Goal: Information Seeking & Learning: Learn about a topic

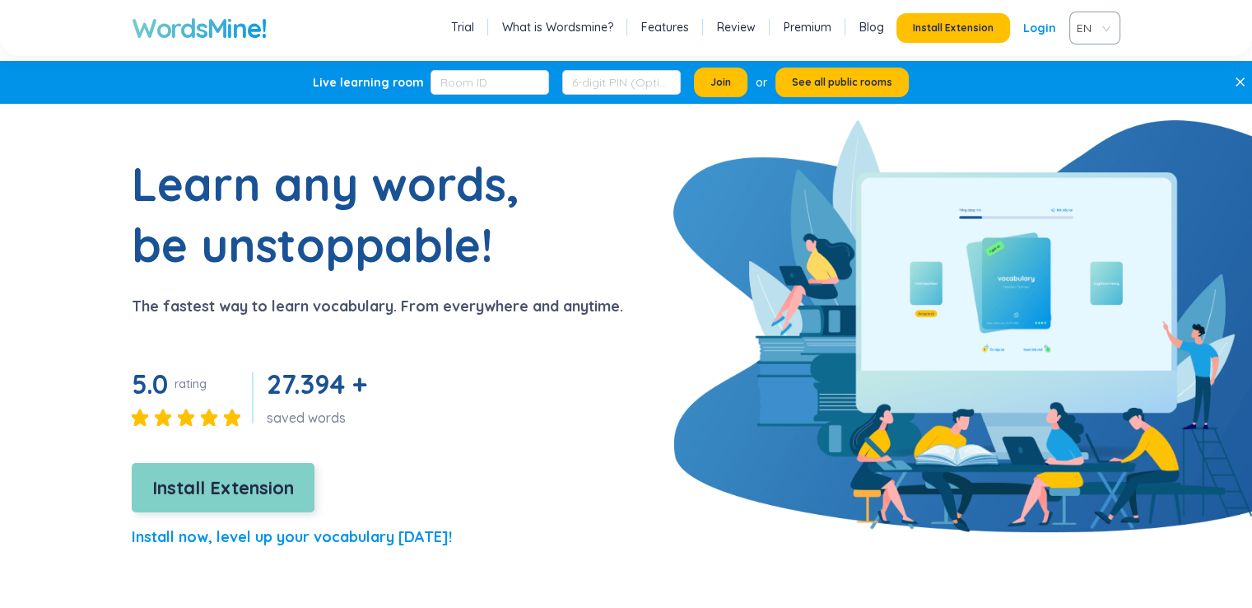
click at [226, 482] on span "Install Extension" at bounding box center [223, 487] width 142 height 29
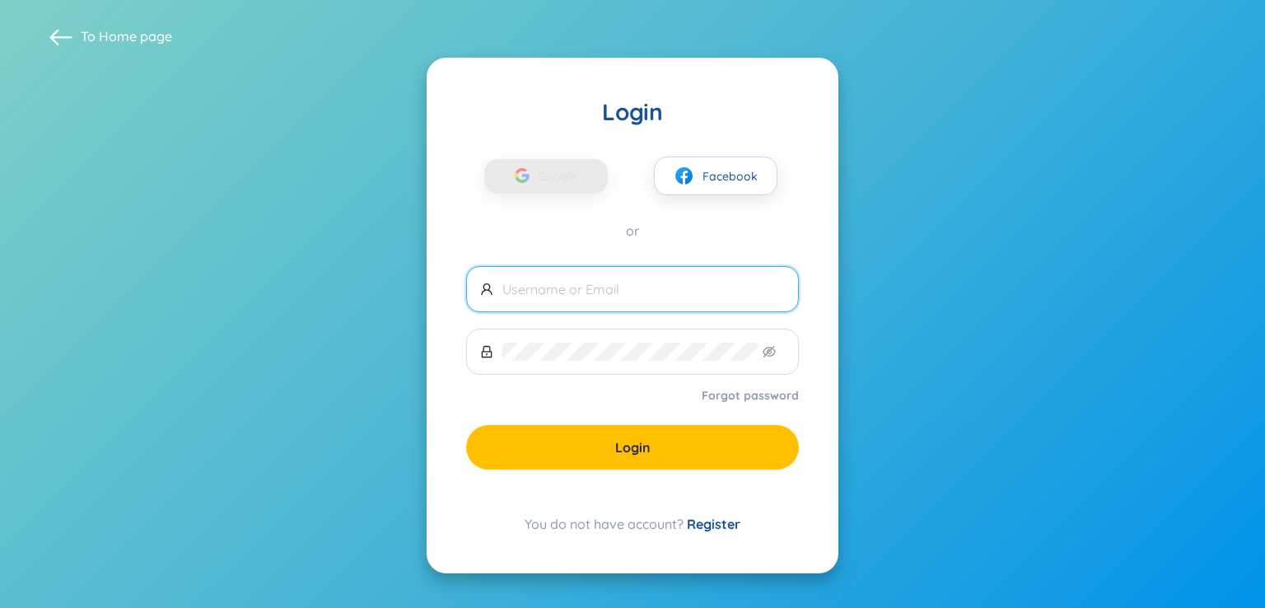
click at [668, 296] on input "text" at bounding box center [643, 289] width 282 height 18
click at [573, 175] on span "Google" at bounding box center [562, 176] width 48 height 35
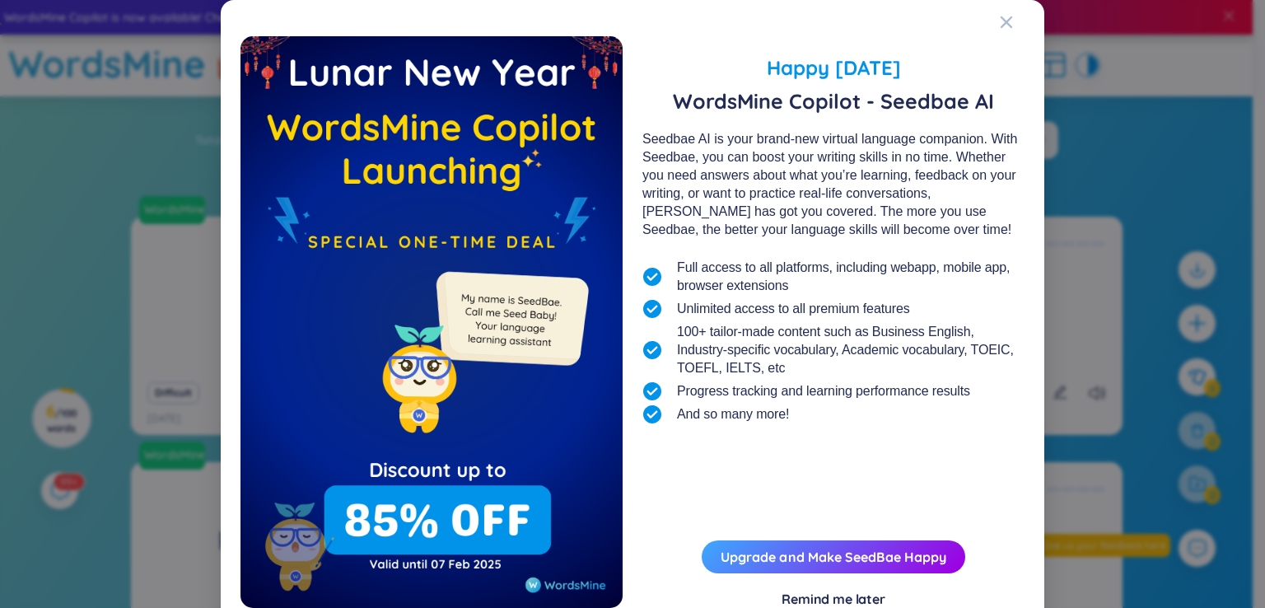
click at [836, 596] on div "Remind me later" at bounding box center [833, 599] width 104 height 18
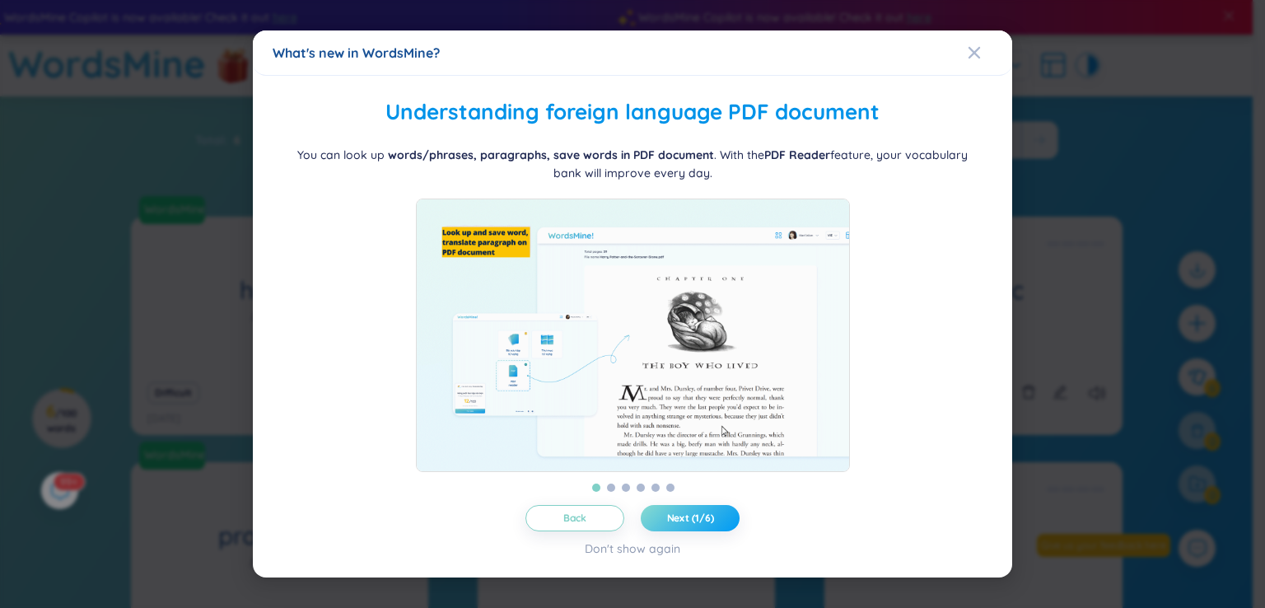
click at [681, 525] on span "Next (1/6)" at bounding box center [690, 517] width 47 height 13
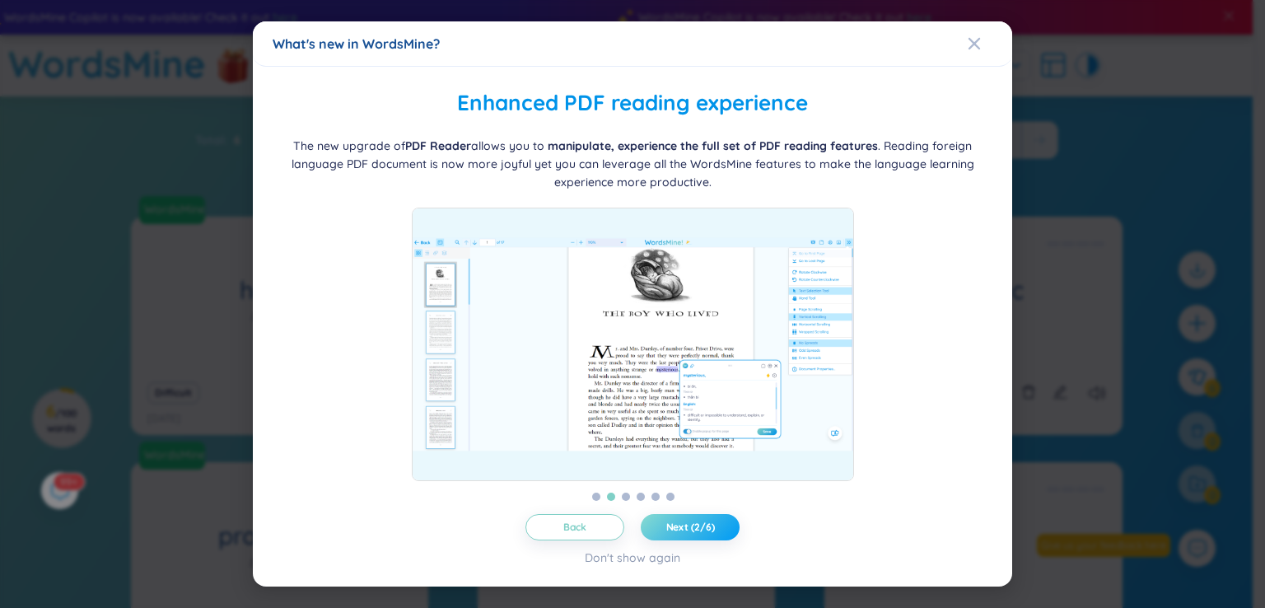
click at [682, 525] on span "Next (2/6)" at bounding box center [690, 526] width 49 height 13
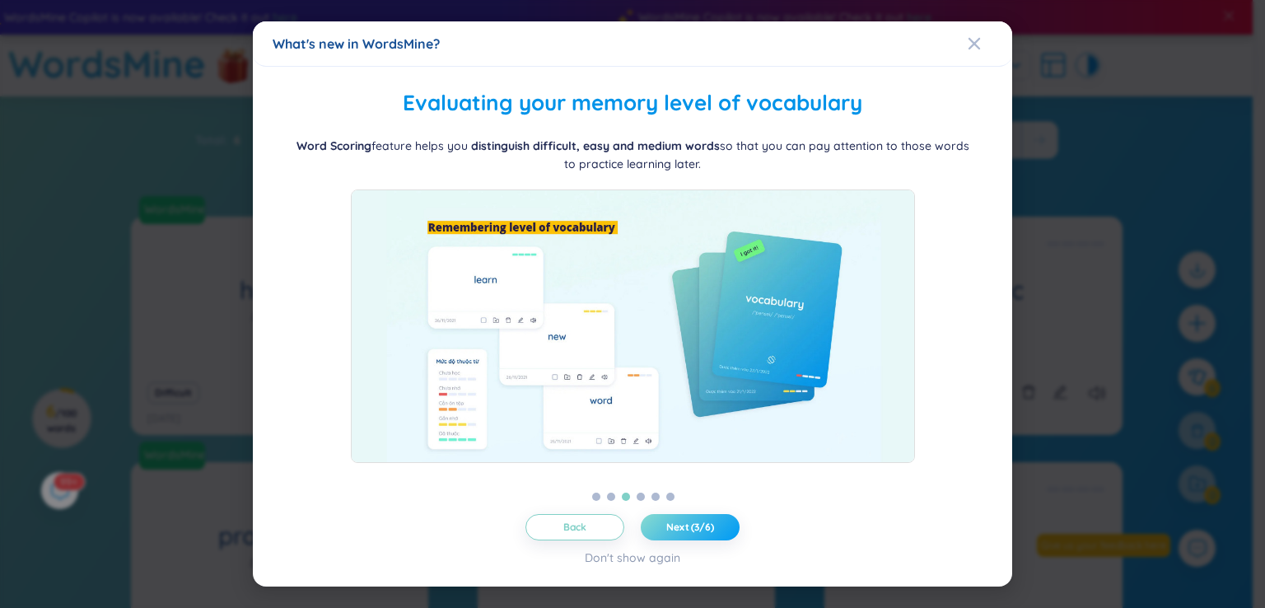
click at [683, 521] on span "Next (3/6)" at bounding box center [690, 526] width 48 height 13
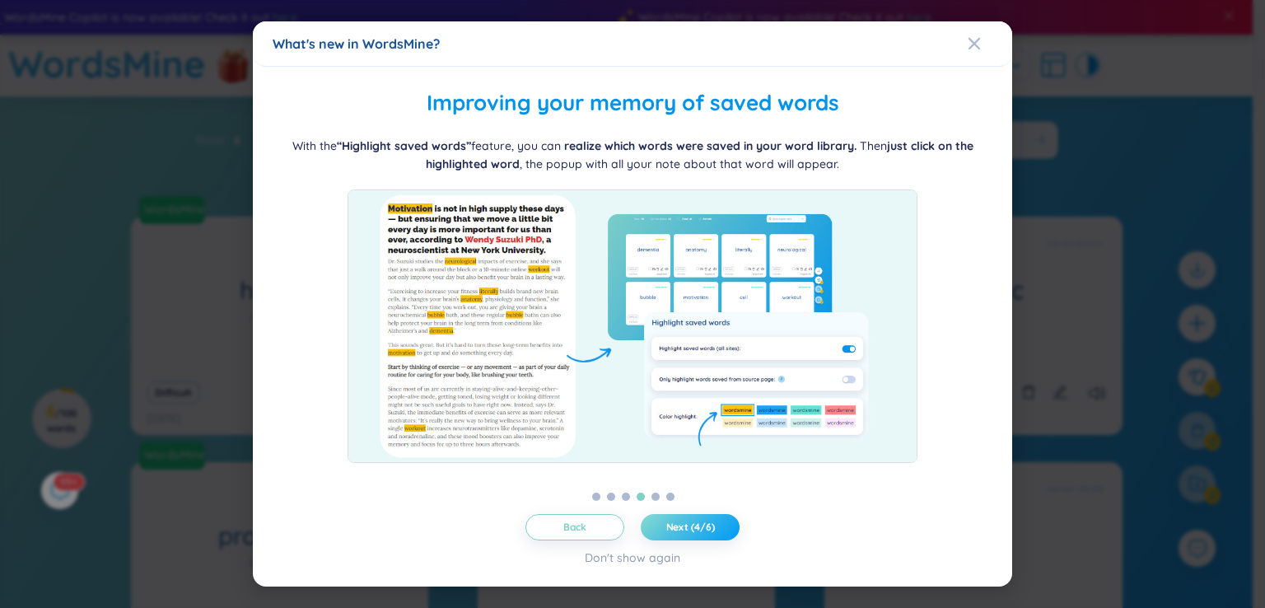
click at [683, 521] on span "Next (4/6)" at bounding box center [690, 526] width 49 height 13
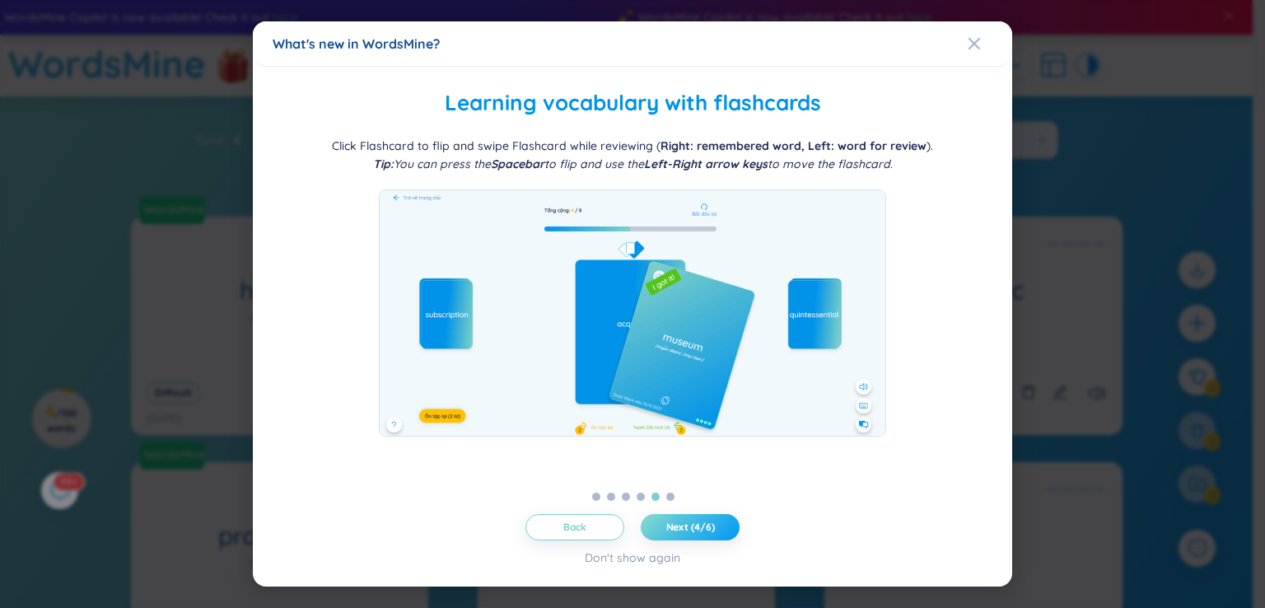
click at [683, 521] on span "Next (4/6)" at bounding box center [690, 526] width 49 height 13
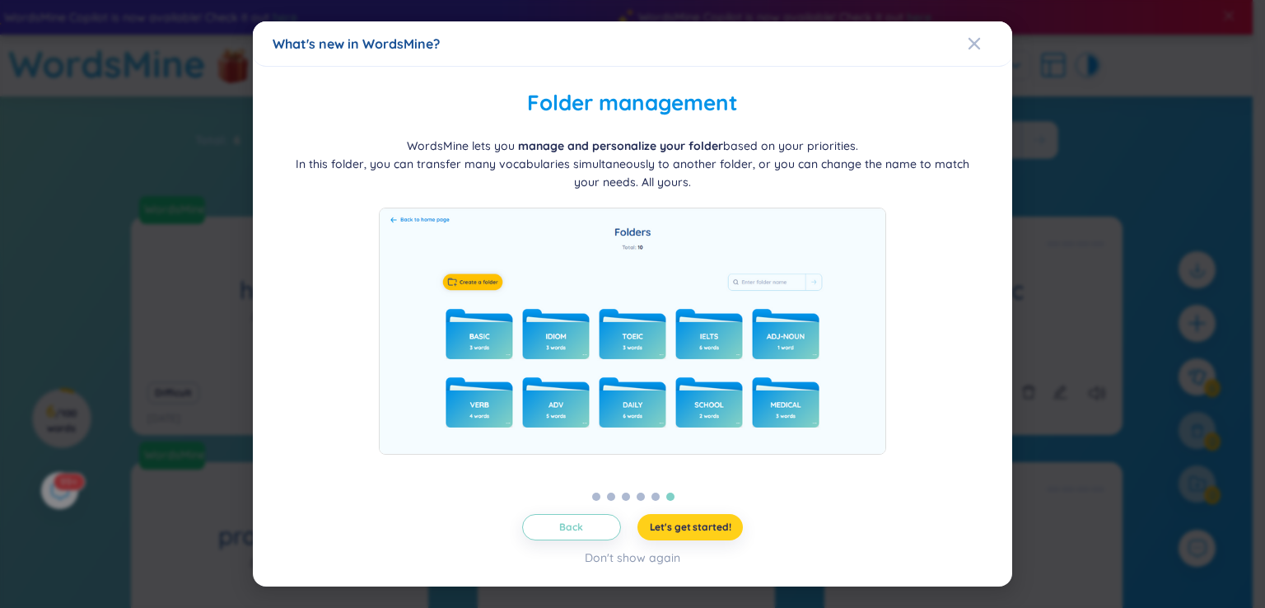
click at [684, 520] on span "Let's get started!" at bounding box center [691, 526] width 82 height 13
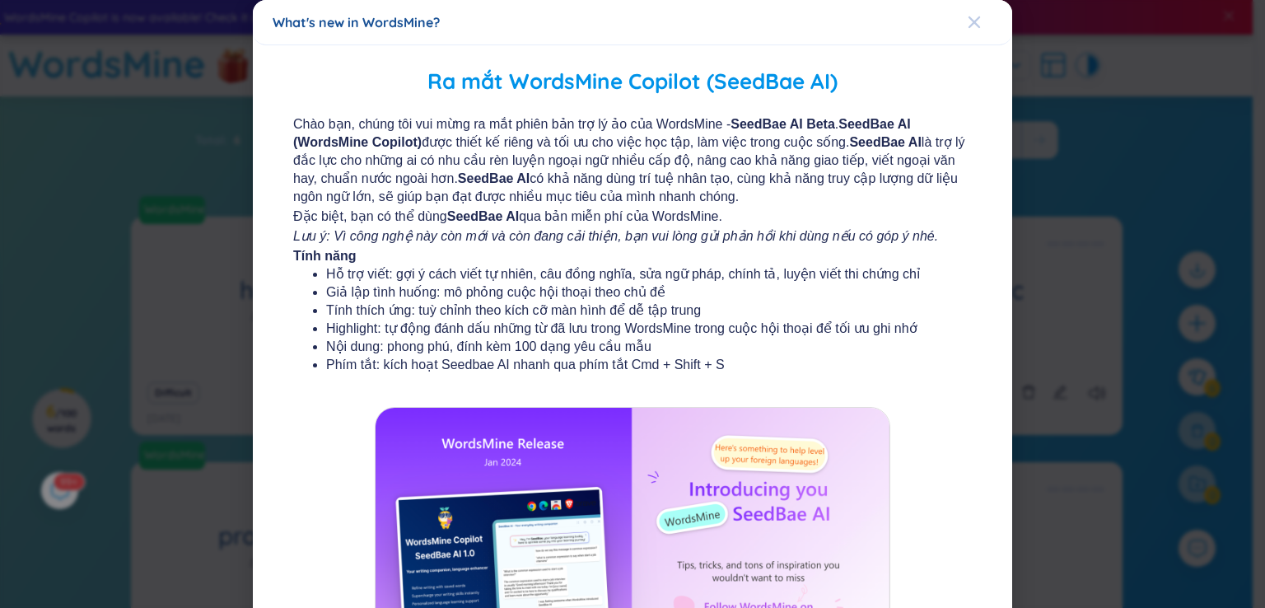
click at [971, 21] on span "Close" at bounding box center [990, 22] width 44 height 44
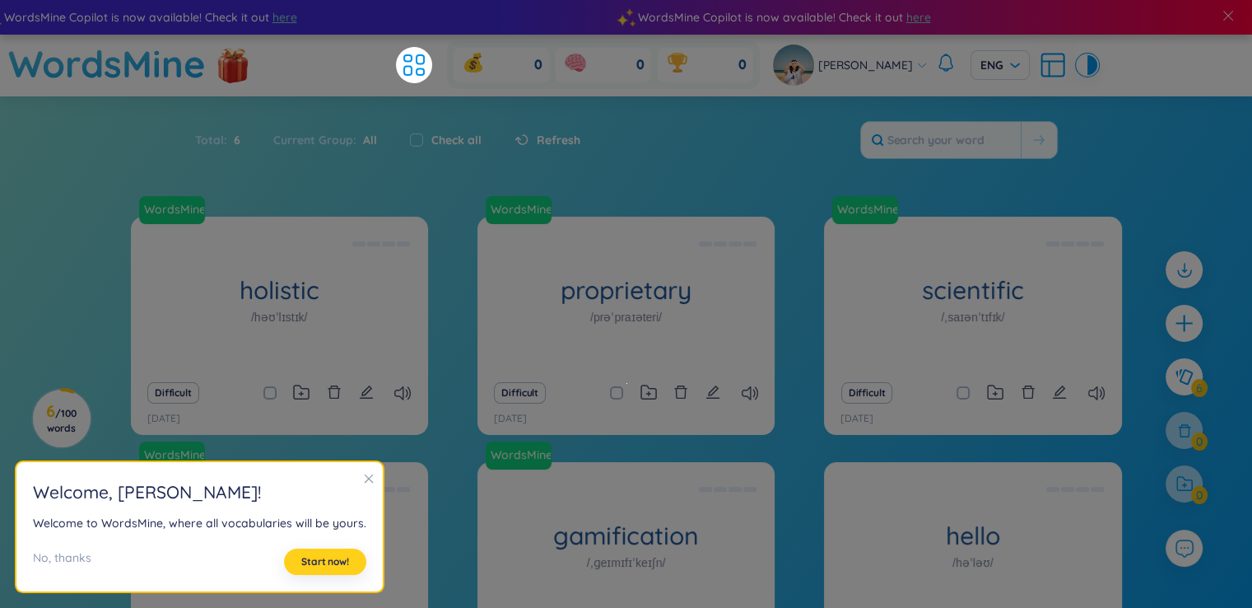
click at [328, 564] on span "Start now!" at bounding box center [325, 561] width 48 height 13
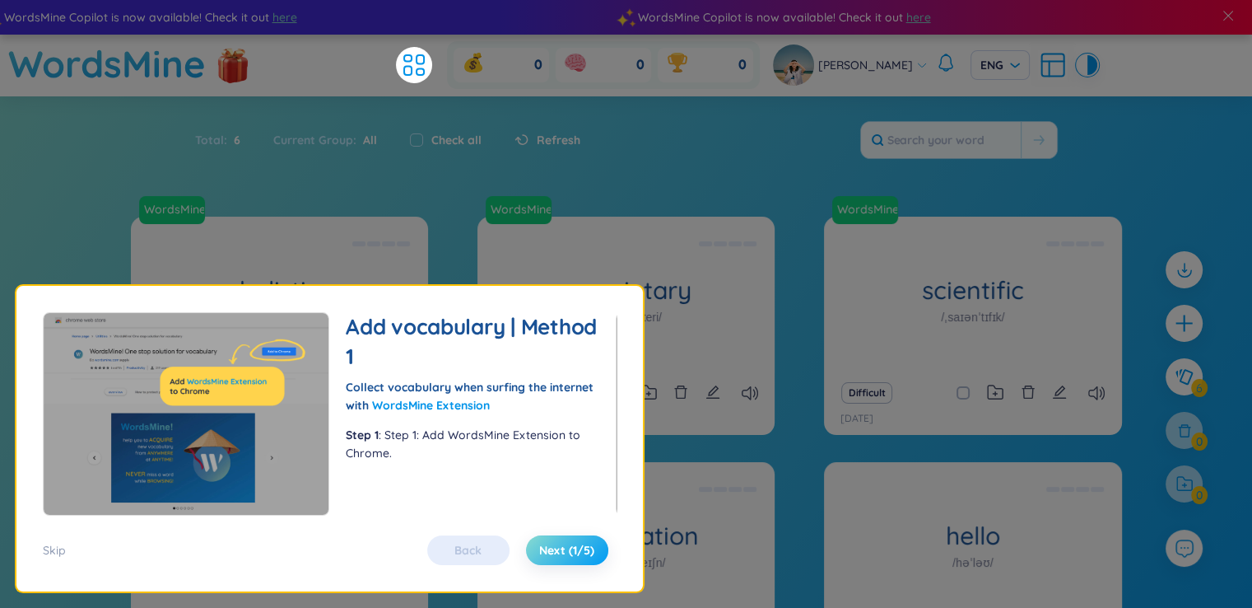
click at [570, 548] on span "Next (1/5)" at bounding box center [566, 550] width 55 height 16
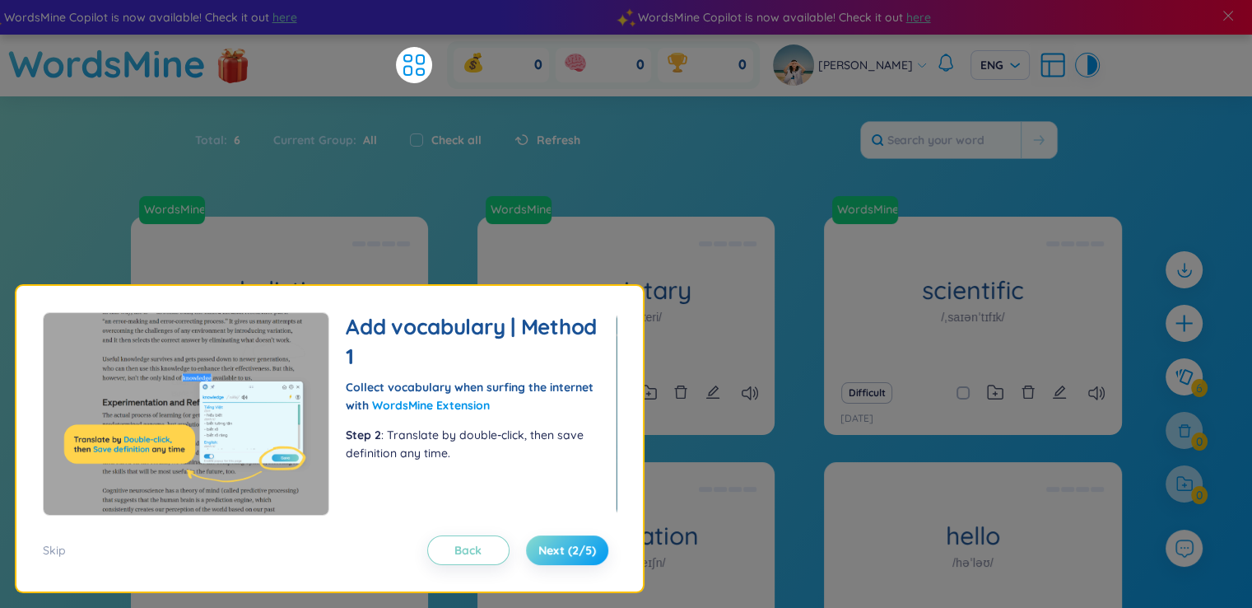
click at [566, 548] on span "Next (2/5)" at bounding box center [568, 550] width 58 height 16
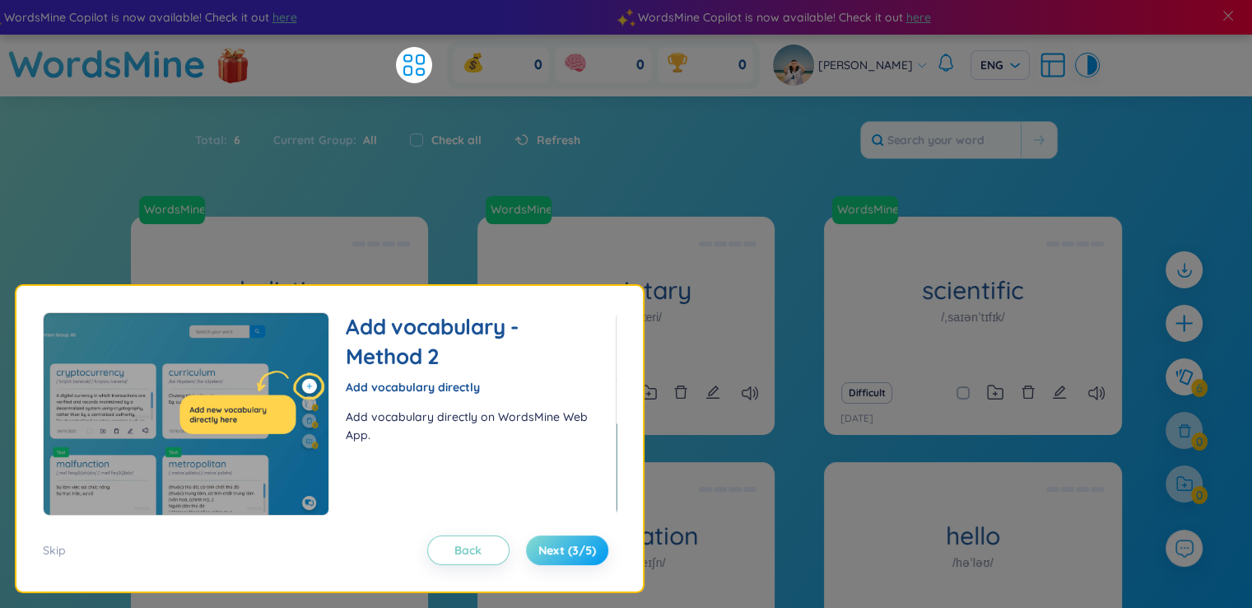
click at [566, 548] on span "Next (3/5)" at bounding box center [568, 550] width 58 height 16
click at [563, 546] on span "Next (3/5)" at bounding box center [568, 550] width 58 height 16
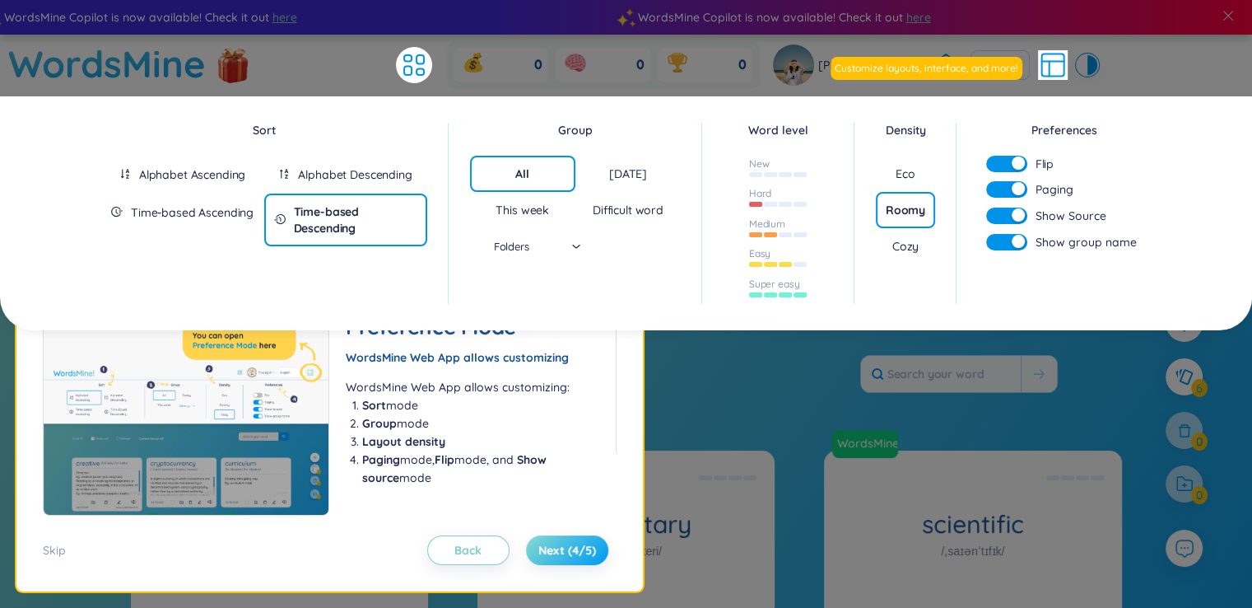
click at [563, 545] on span "Next (4/5)" at bounding box center [568, 550] width 58 height 16
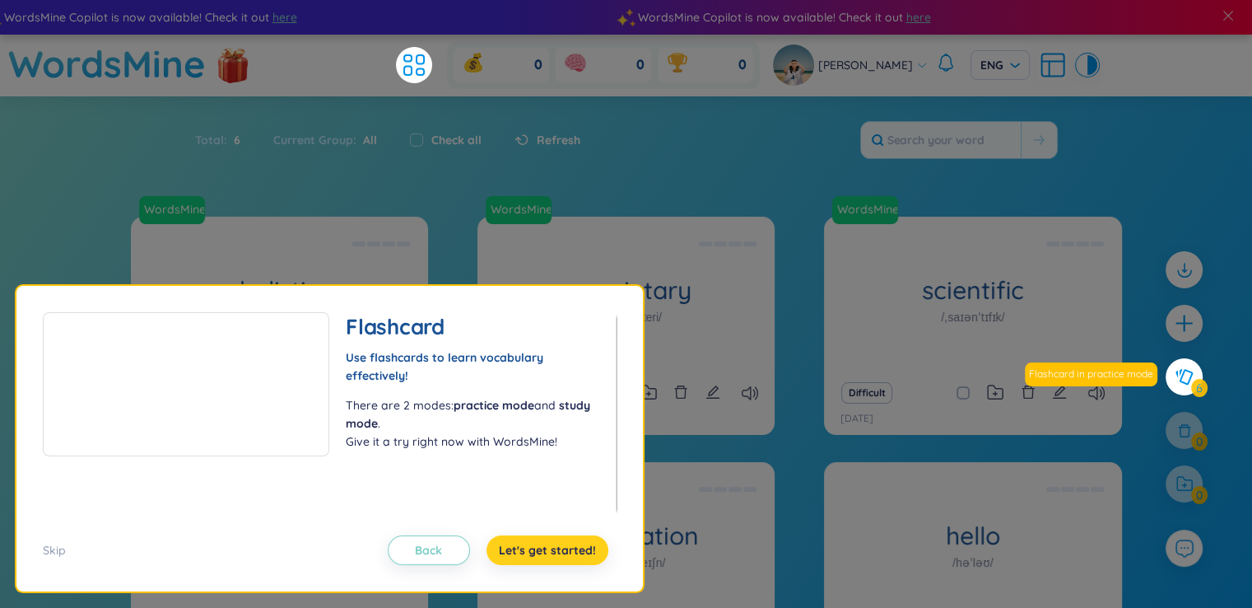
click at [567, 539] on button "Let's get started!" at bounding box center [548, 550] width 122 height 30
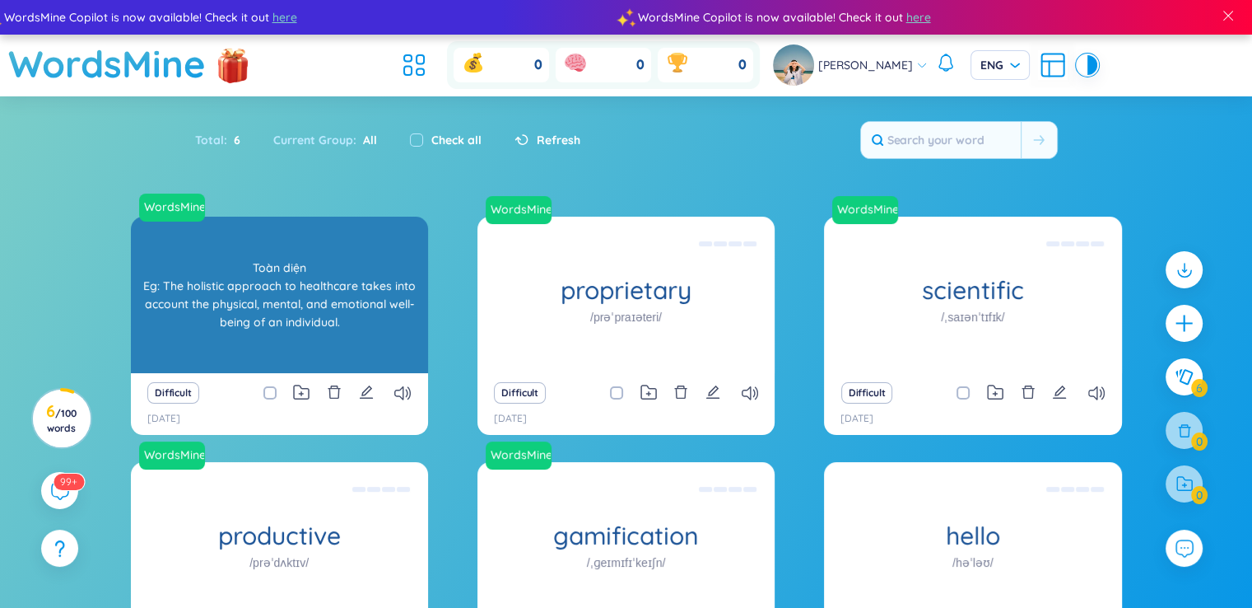
click at [288, 310] on div "Toàn diện Eg: The holistic approach to healthcare takes into account the physic…" at bounding box center [279, 295] width 281 height 148
click at [267, 326] on div "holistic /həʊˈlɪstɪk/" at bounding box center [279, 295] width 297 height 156
click at [267, 326] on div "holistic /həʊˈlɪstɪk/ [PERSON_NAME] Eg: The holistic approach to healthcare tak…" at bounding box center [279, 295] width 297 height 156
click at [283, 300] on div "Toàn diện Eg: The holistic approach to healthcare takes into account the physic…" at bounding box center [279, 295] width 281 height 148
click at [349, 326] on div "Toàn diện Eg: The holistic approach to healthcare takes into account the physic…" at bounding box center [279, 295] width 281 height 148
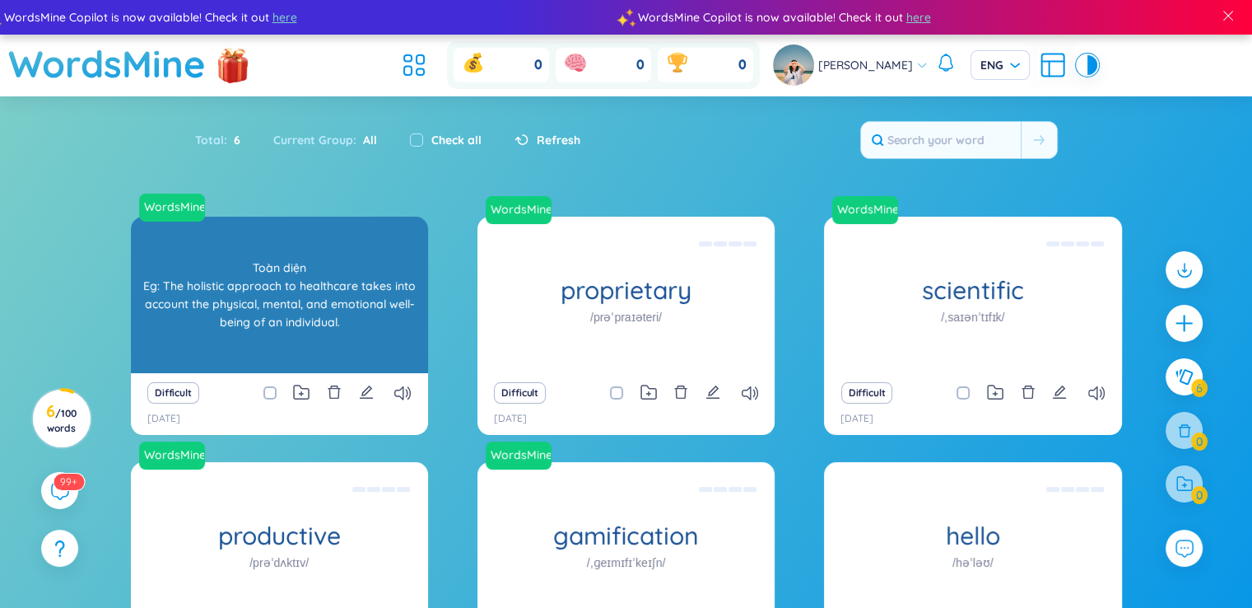
drag, startPoint x: 343, startPoint y: 320, endPoint x: 326, endPoint y: 319, distance: 16.5
click at [329, 319] on div "Toàn diện Eg: The holistic approach to healthcare takes into account the physic…" at bounding box center [279, 295] width 281 height 148
click at [176, 281] on div "Toàn diện Eg: The holistic approach to healthcare takes into account the physic…" at bounding box center [279, 295] width 281 height 148
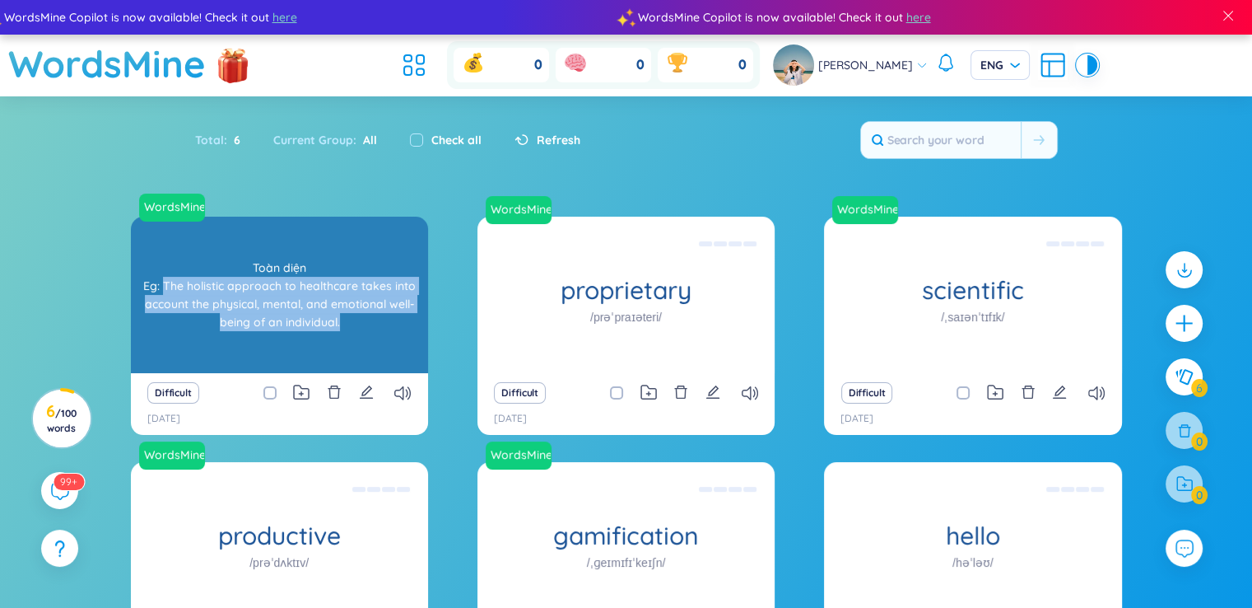
drag, startPoint x: 166, startPoint y: 282, endPoint x: 350, endPoint y: 334, distance: 191.0
click at [350, 334] on div "Toàn diện Eg: The holistic approach to healthcare takes into account the physic…" at bounding box center [279, 295] width 281 height 148
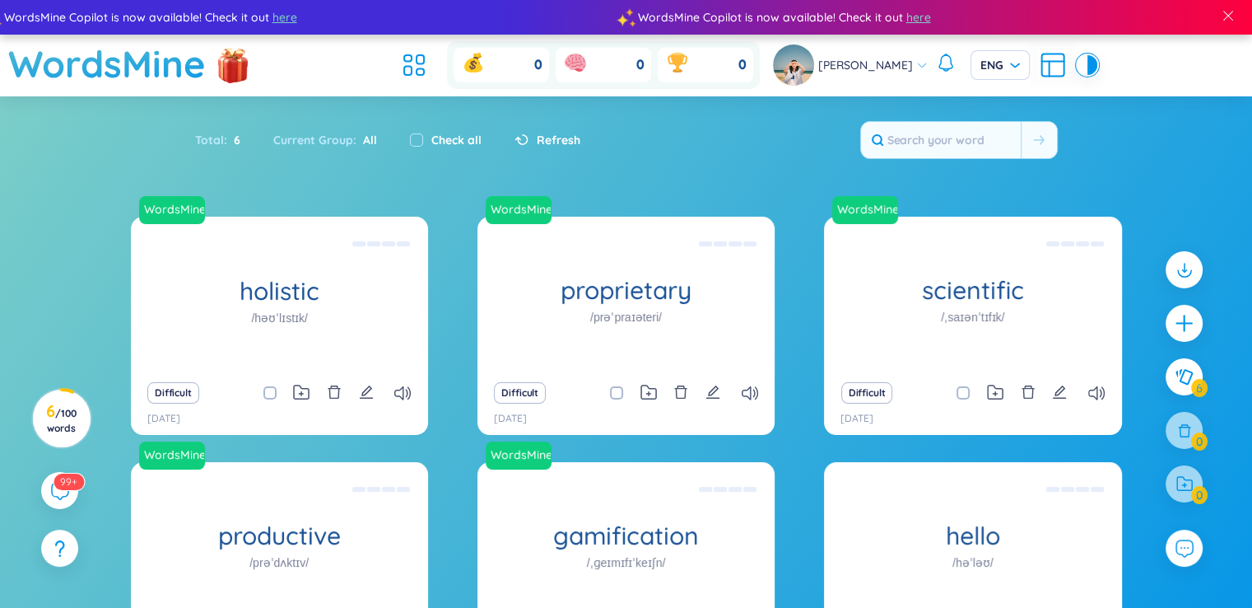
click at [230, 396] on div "Difficult" at bounding box center [196, 392] width 99 height 21
click at [369, 391] on icon "edit" at bounding box center [366, 391] width 13 height 13
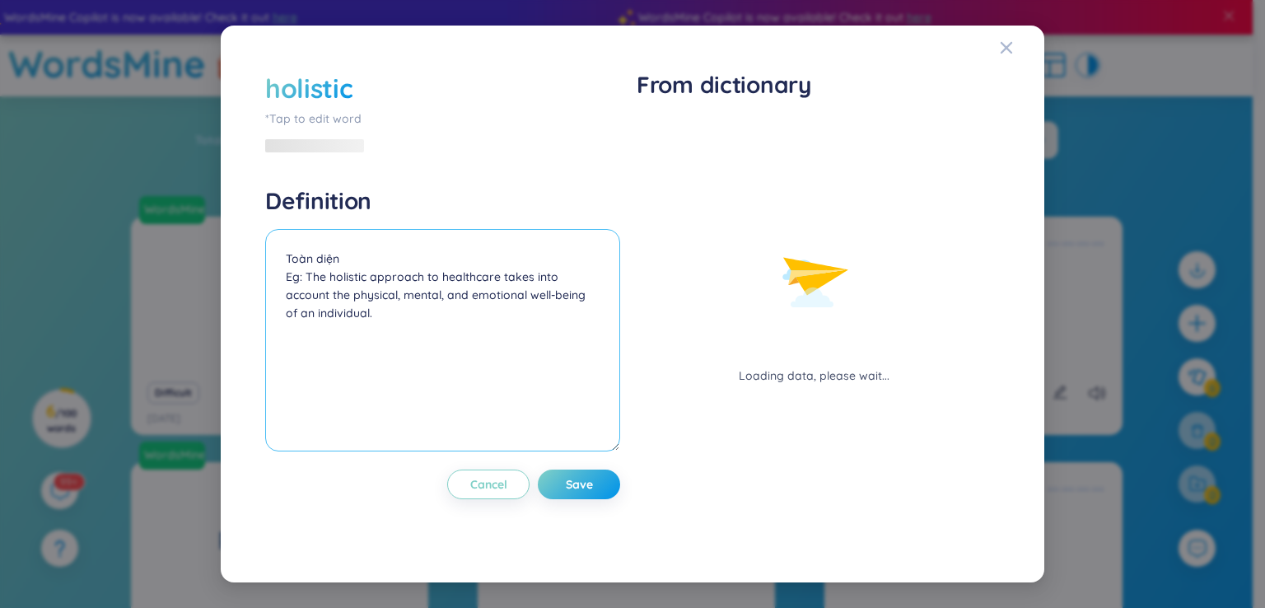
click at [369, 391] on textarea "Toàn diện Eg: The holistic approach to healthcare takes into account the physic…" at bounding box center [442, 340] width 355 height 222
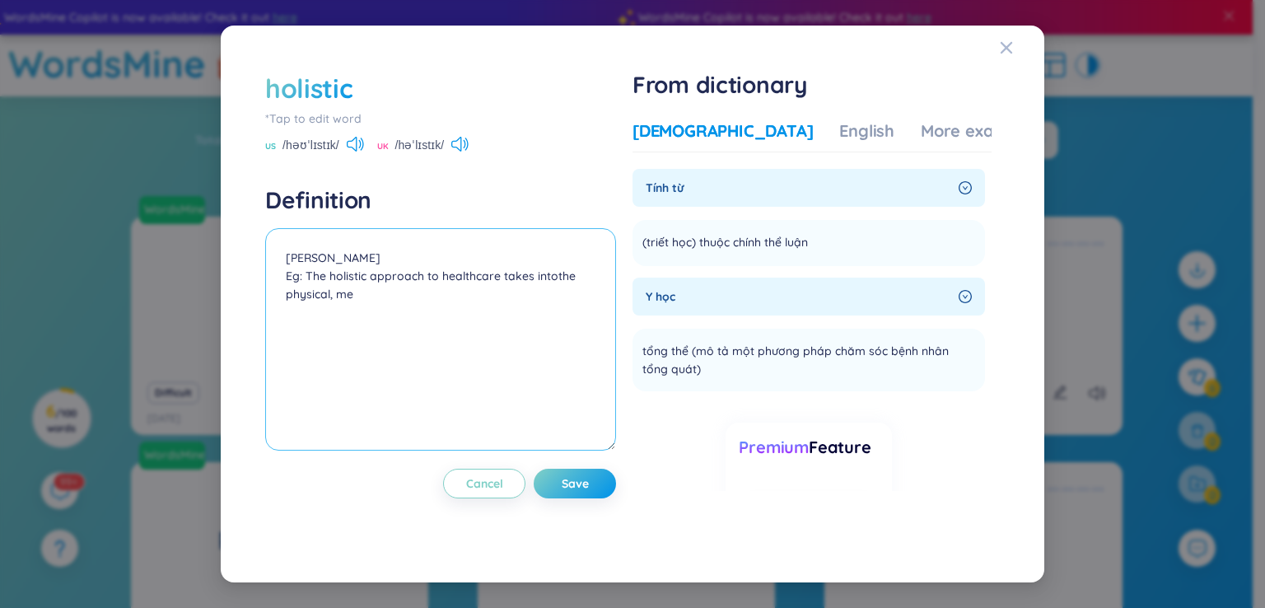
drag, startPoint x: 407, startPoint y: 287, endPoint x: 306, endPoint y: 273, distance: 102.2
click at [306, 273] on textarea "[PERSON_NAME] Eg: The holistic approach to healthcare takes intothe physical, me" at bounding box center [440, 339] width 351 height 222
type textarea "[PERSON_NAME] Eg: that is defintion"
click at [586, 482] on span "Save" at bounding box center [575, 483] width 27 height 16
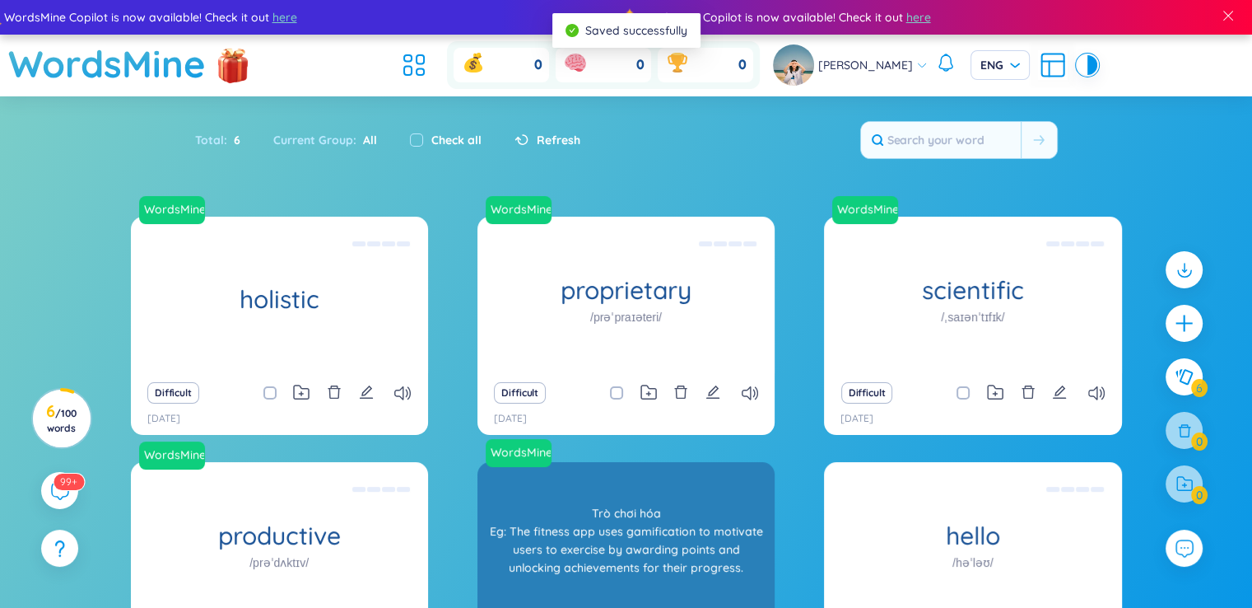
scroll to position [158, 0]
